Goal: Information Seeking & Learning: Learn about a topic

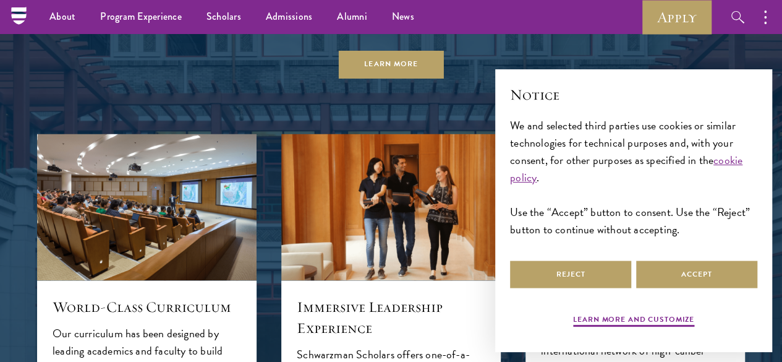
scroll to position [927, 0]
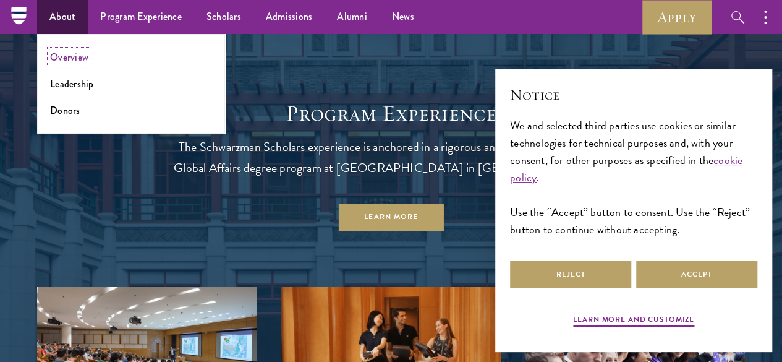
click at [85, 59] on link "Overview" at bounding box center [69, 57] width 38 height 14
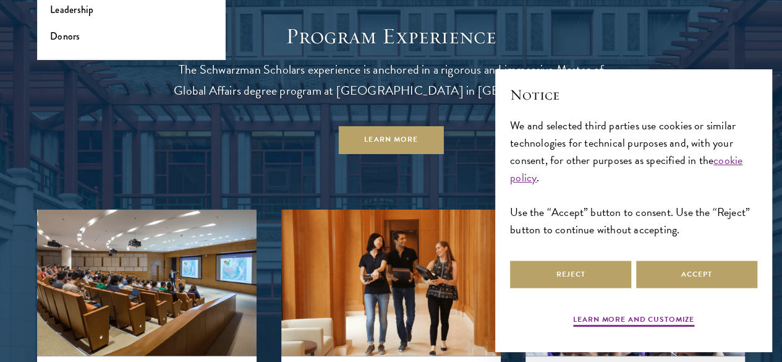
scroll to position [1050, 0]
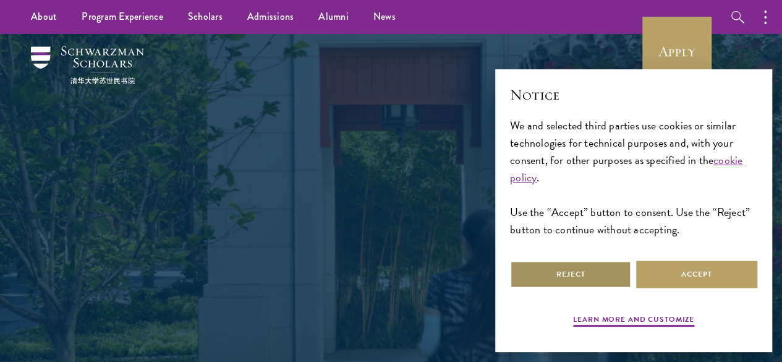
click at [583, 266] on button "Reject" at bounding box center [570, 274] width 121 height 28
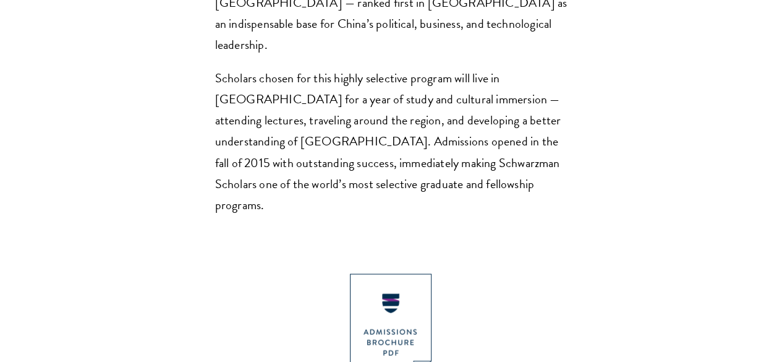
scroll to position [927, 0]
